Goal: Task Accomplishment & Management: Complete application form

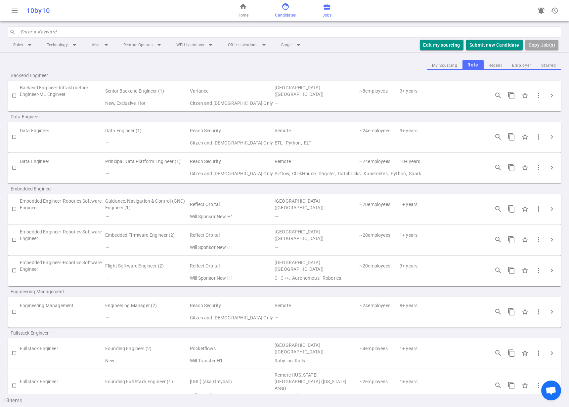
click at [281, 12] on span "Candidates" at bounding box center [285, 15] width 21 height 7
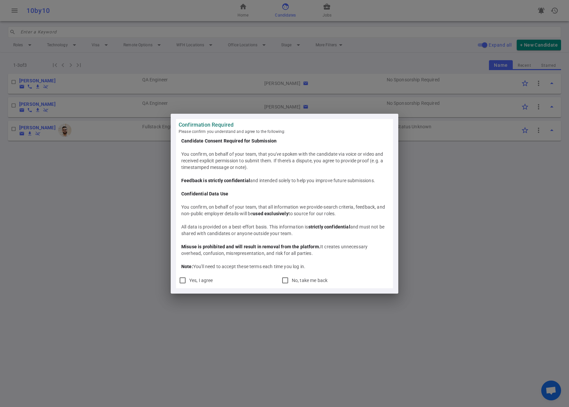
click at [60, 239] on div "Confirmation Required Please confirm you understand and agree to the following:…" at bounding box center [284, 203] width 569 height 407
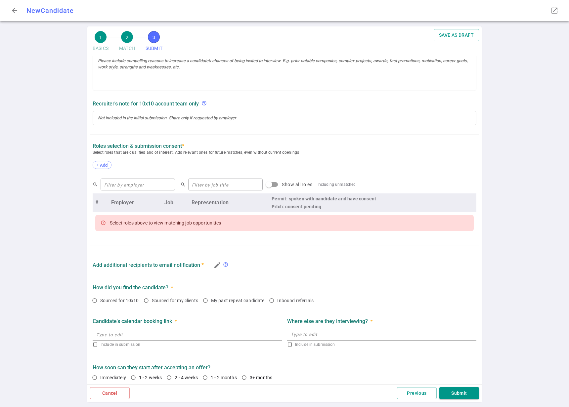
scroll to position [154, 0]
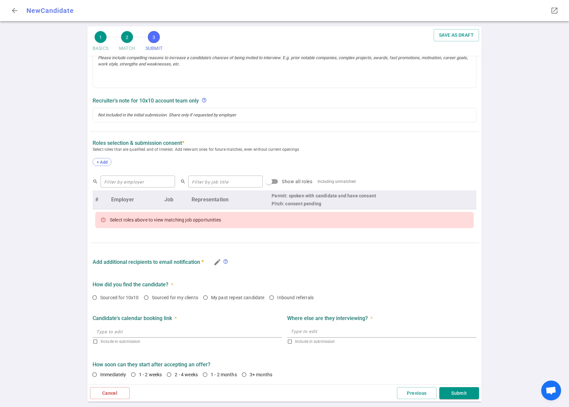
radio input "true"
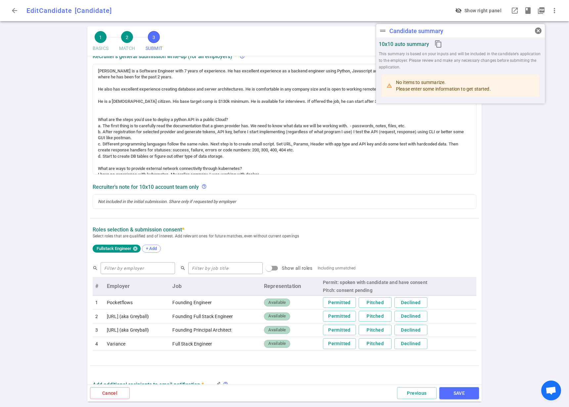
scroll to position [101, 0]
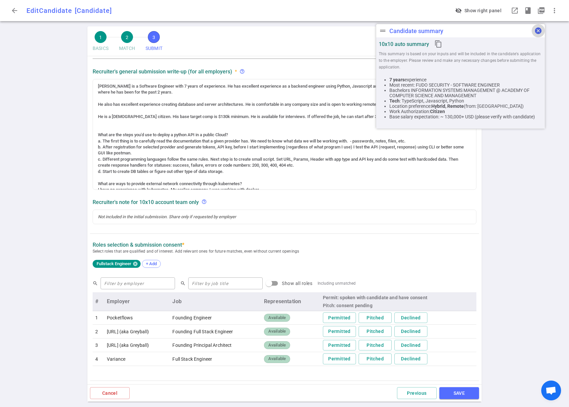
click at [537, 32] on span "cancel" at bounding box center [538, 31] width 8 height 8
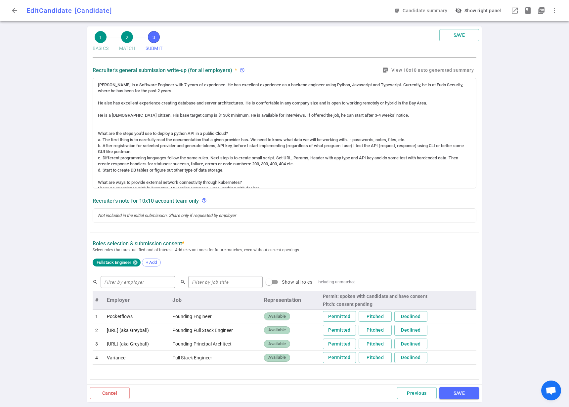
scroll to position [102, 0]
click at [482, 12] on button "visibility_off Show right panel" at bounding box center [478, 11] width 53 height 12
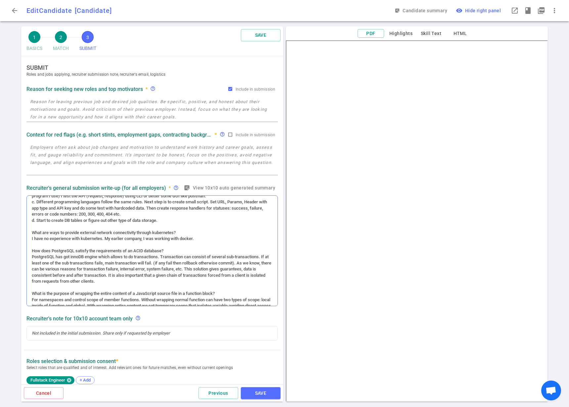
scroll to position [123, 0]
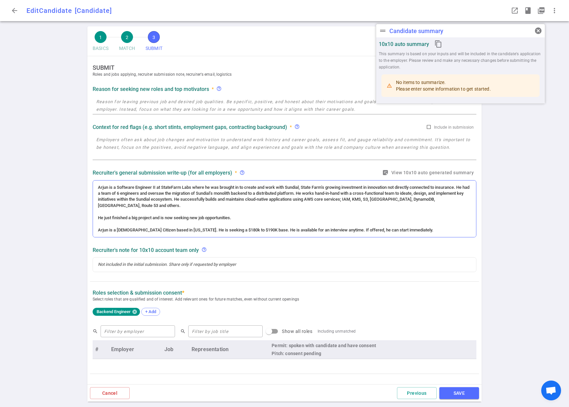
radio input "true"
